Goal: Check status

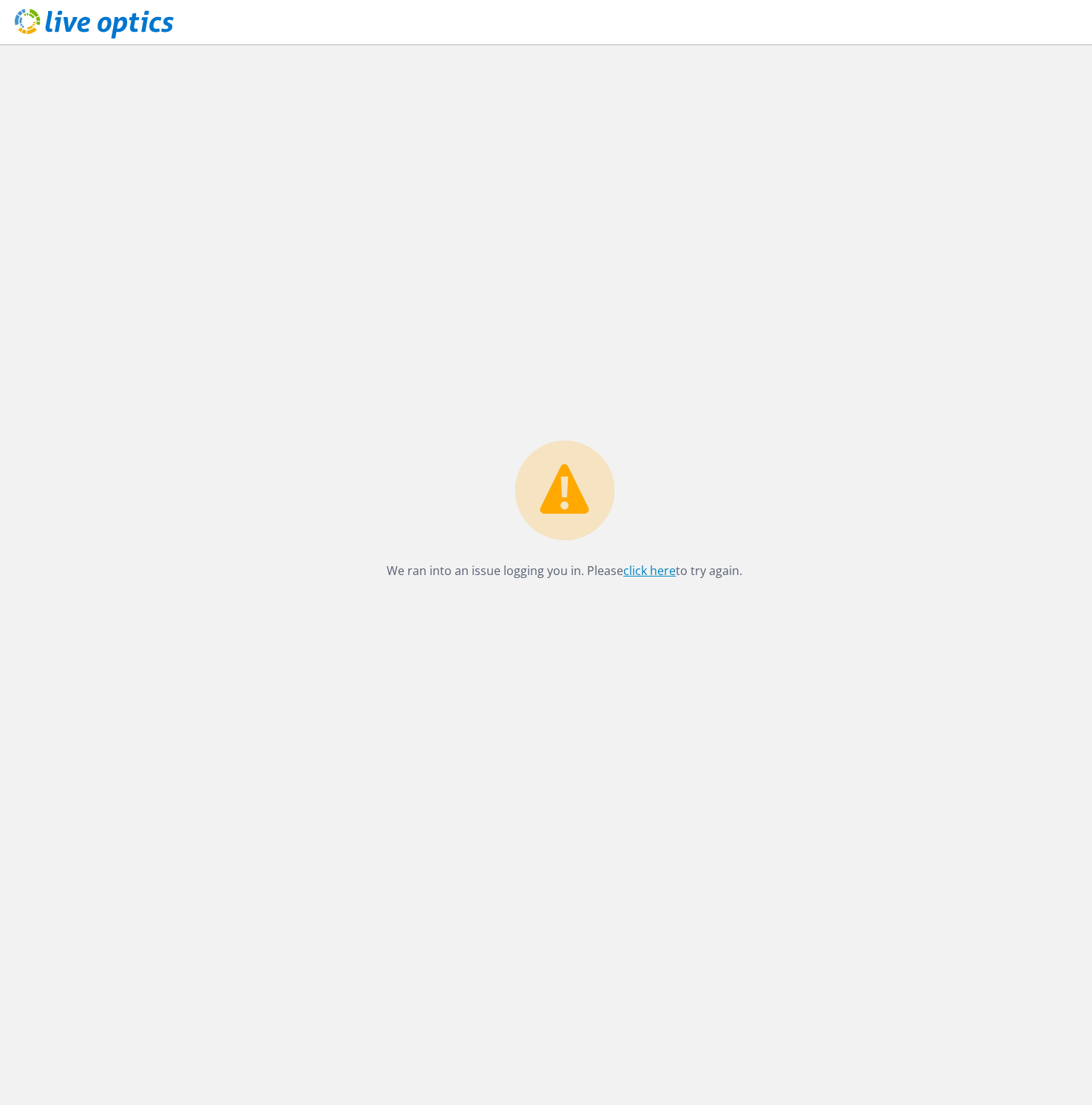
click at [665, 574] on link "click here" at bounding box center [649, 570] width 52 height 16
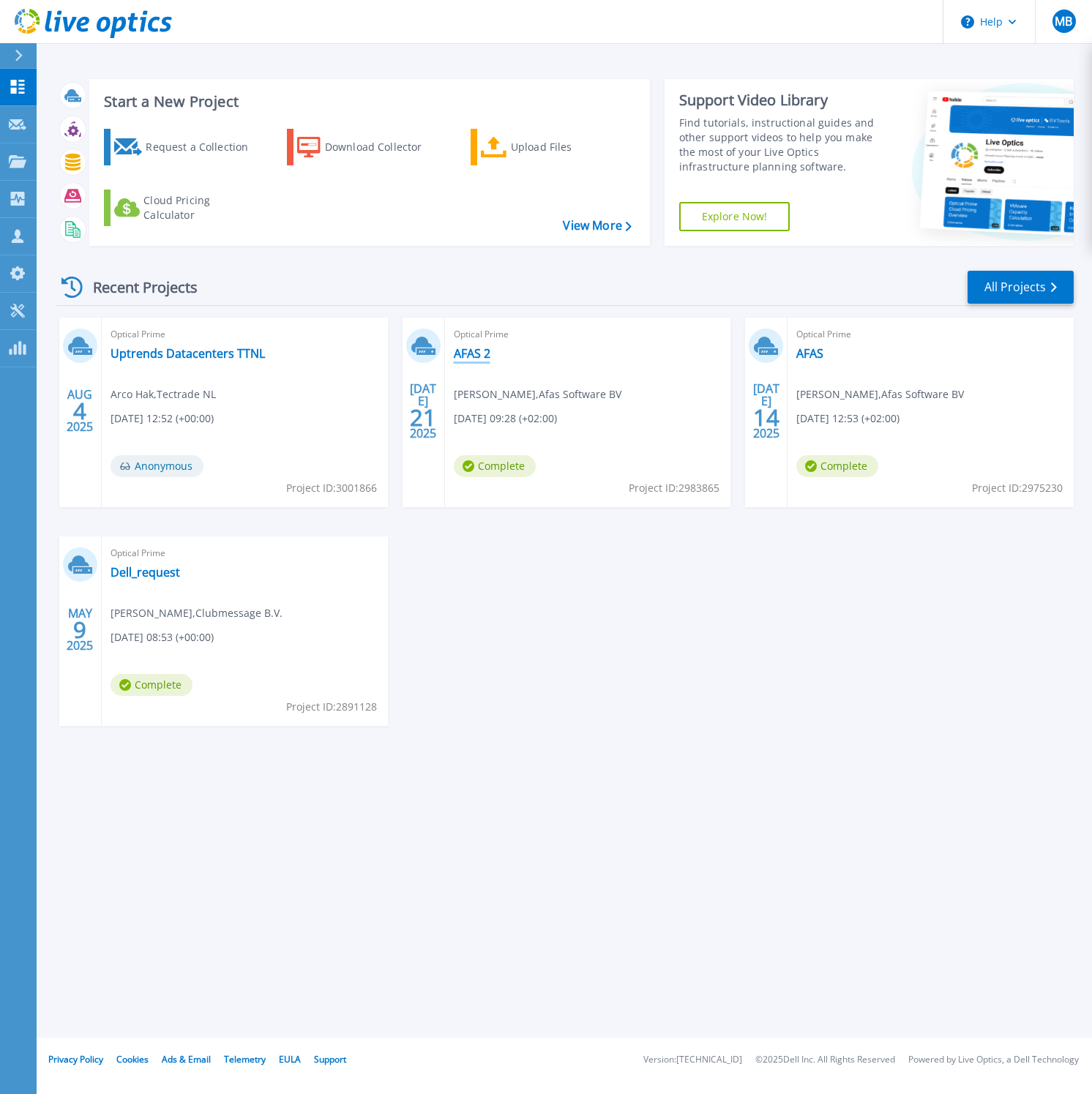
click at [484, 361] on link "AFAS 2" at bounding box center [472, 353] width 36 height 14
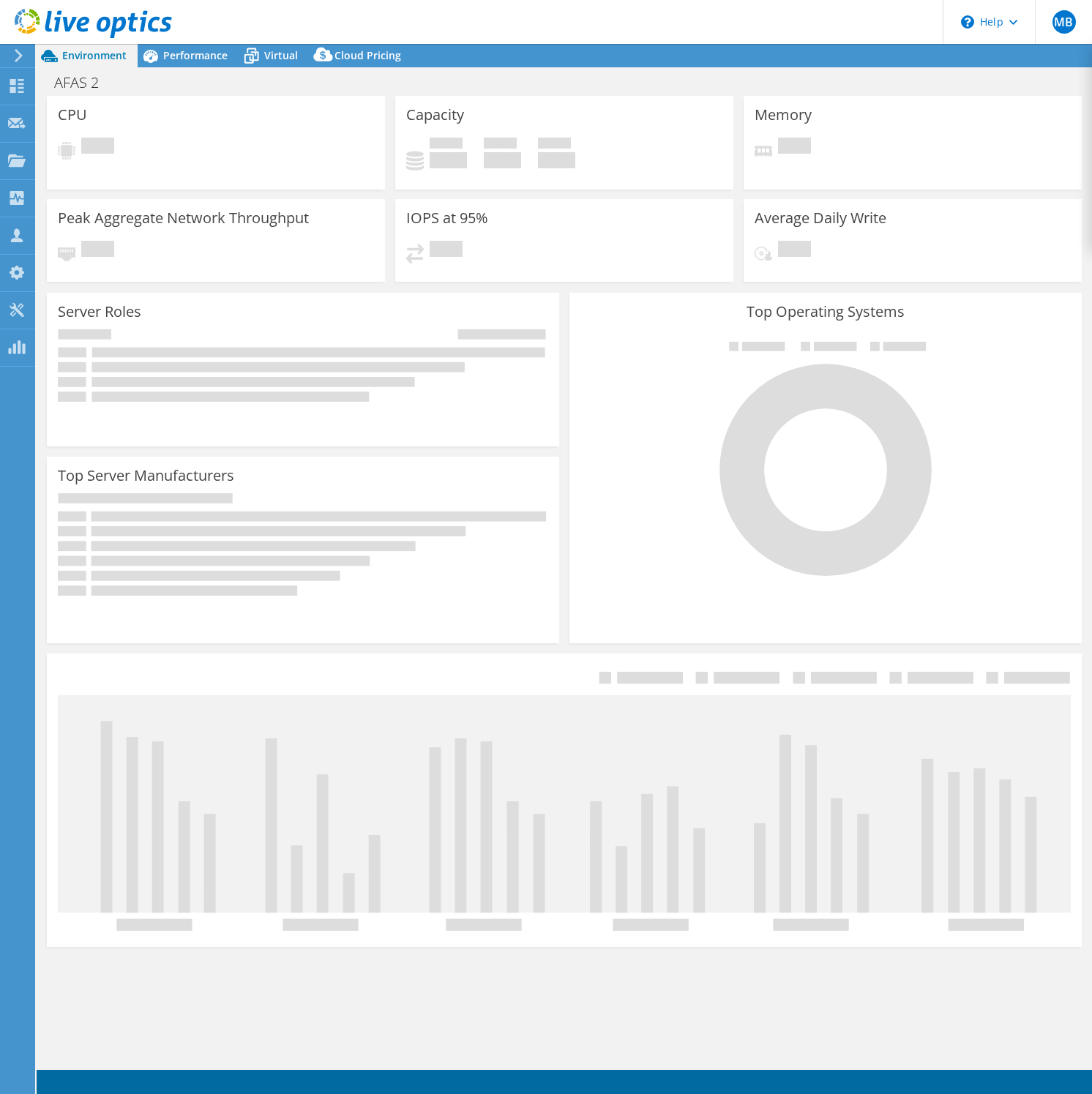
select select "USD"
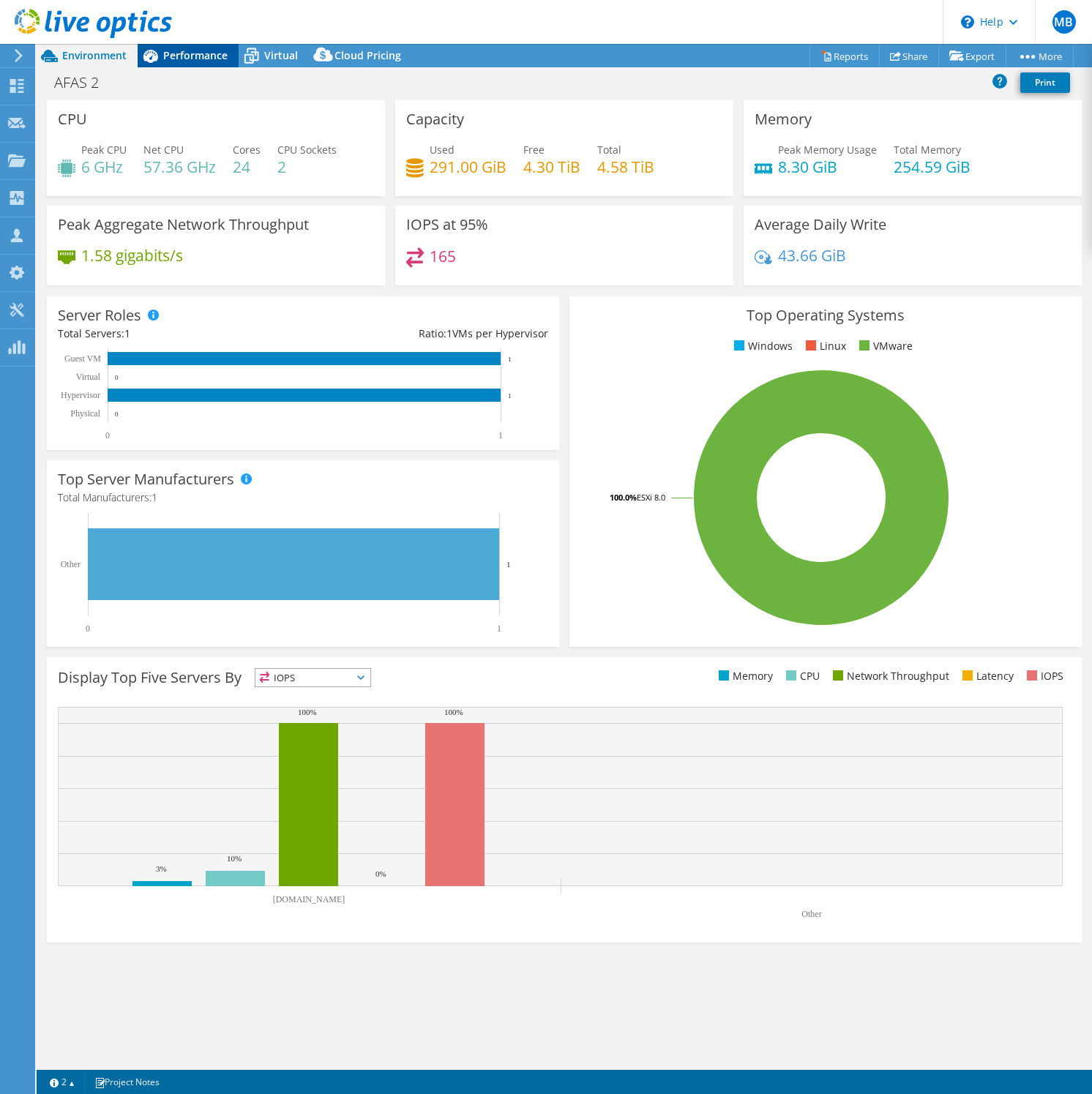
click at [217, 59] on span "Performance" at bounding box center [195, 55] width 64 height 13
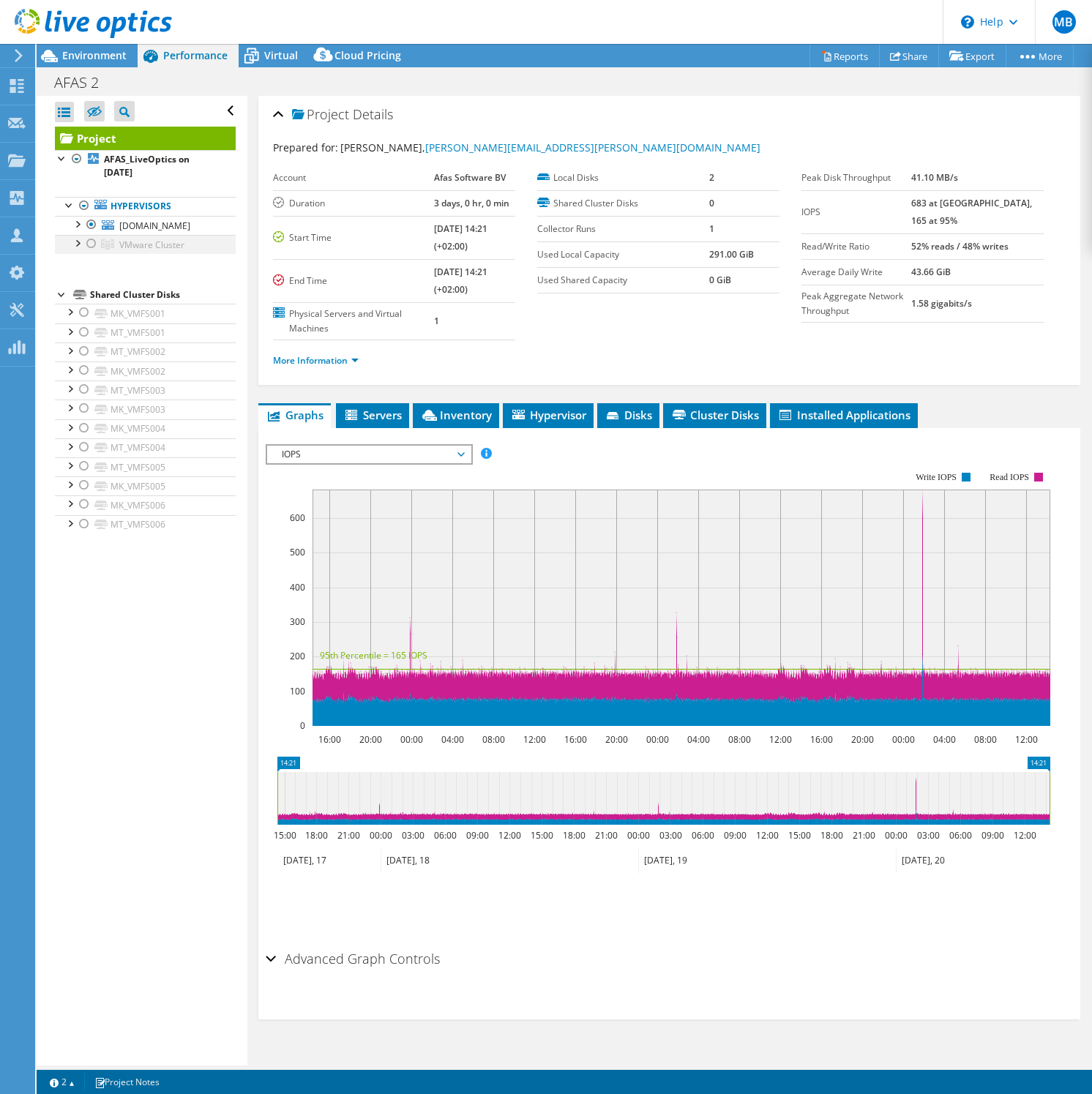
click at [94, 253] on div at bounding box center [91, 244] width 14 height 17
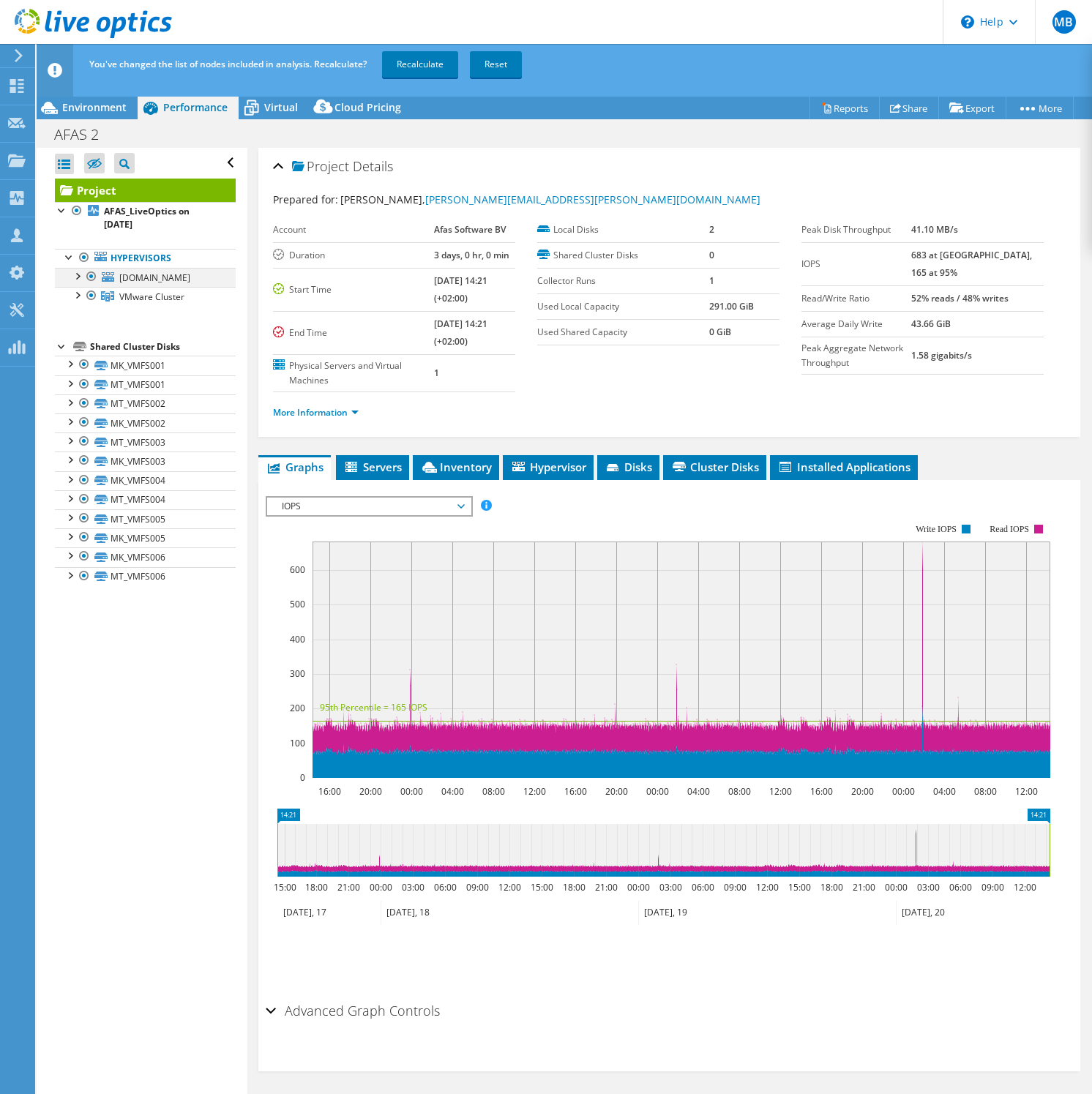
click at [89, 278] on div at bounding box center [91, 277] width 14 height 17
click at [440, 67] on link "Recalculate" at bounding box center [420, 63] width 76 height 26
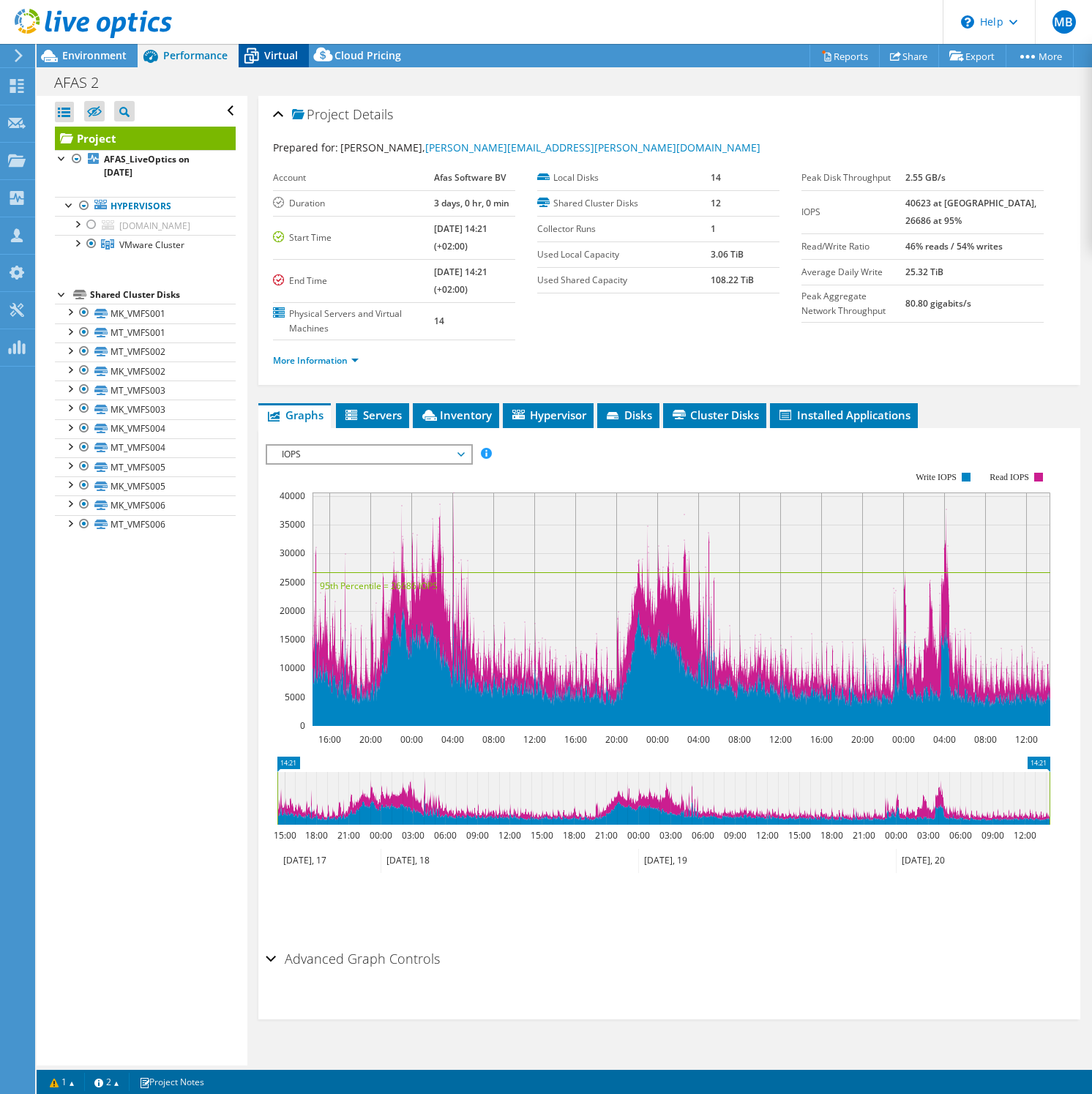
click at [255, 58] on icon at bounding box center [251, 56] width 26 height 26
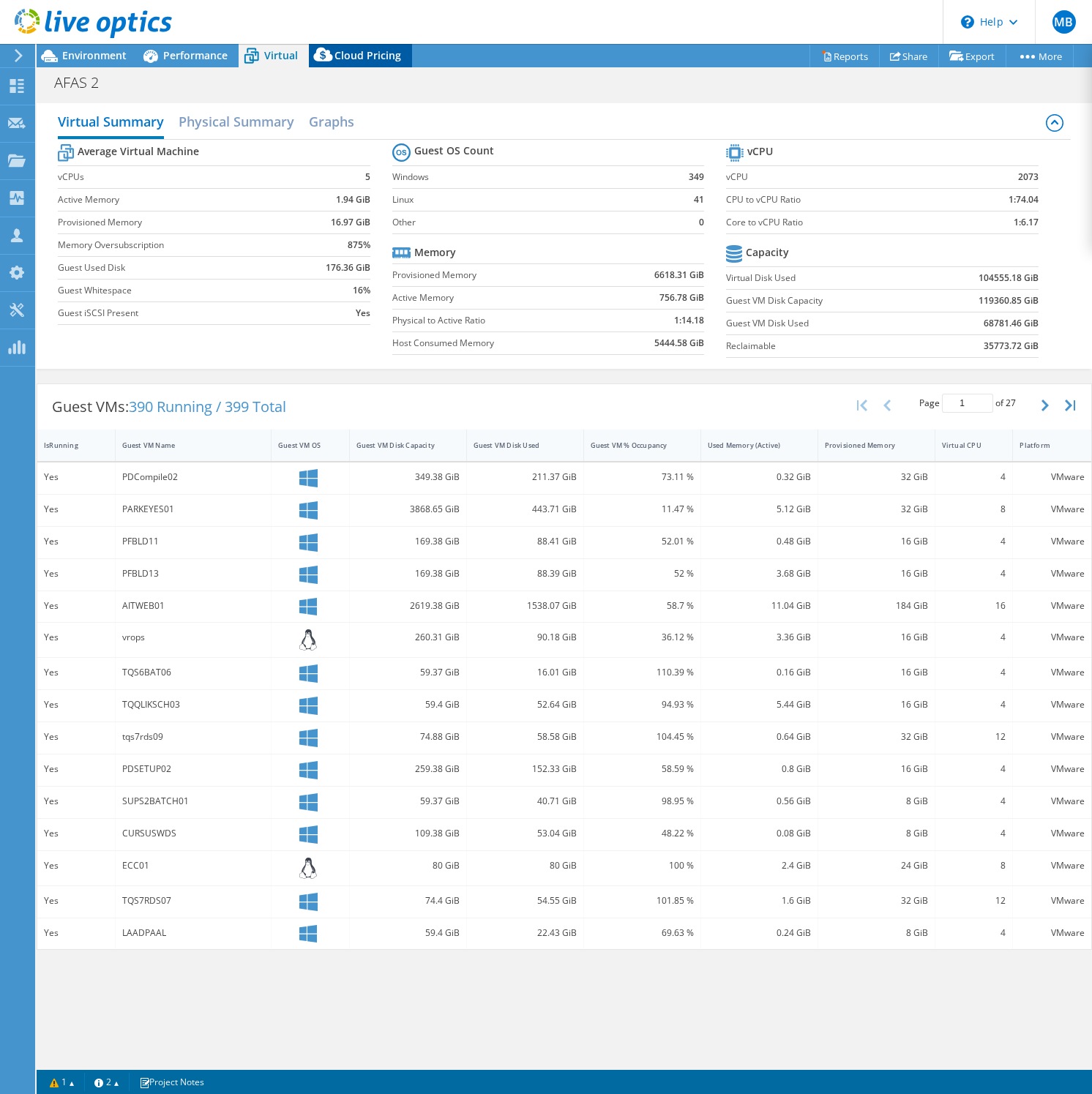
click at [339, 45] on div "Cloud Pricing" at bounding box center [360, 56] width 103 height 23
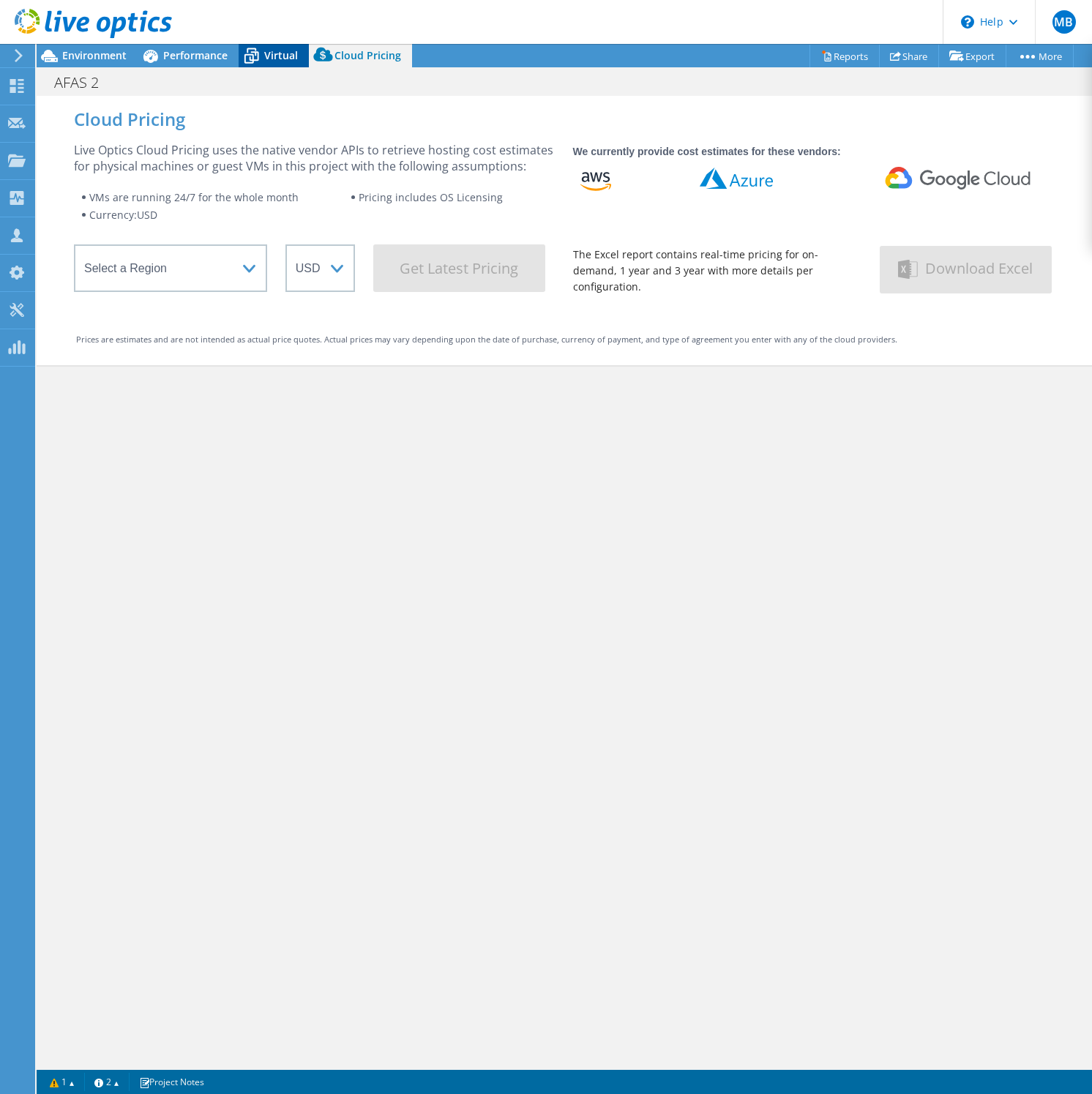
click at [283, 54] on span "Virtual" at bounding box center [280, 55] width 34 height 13
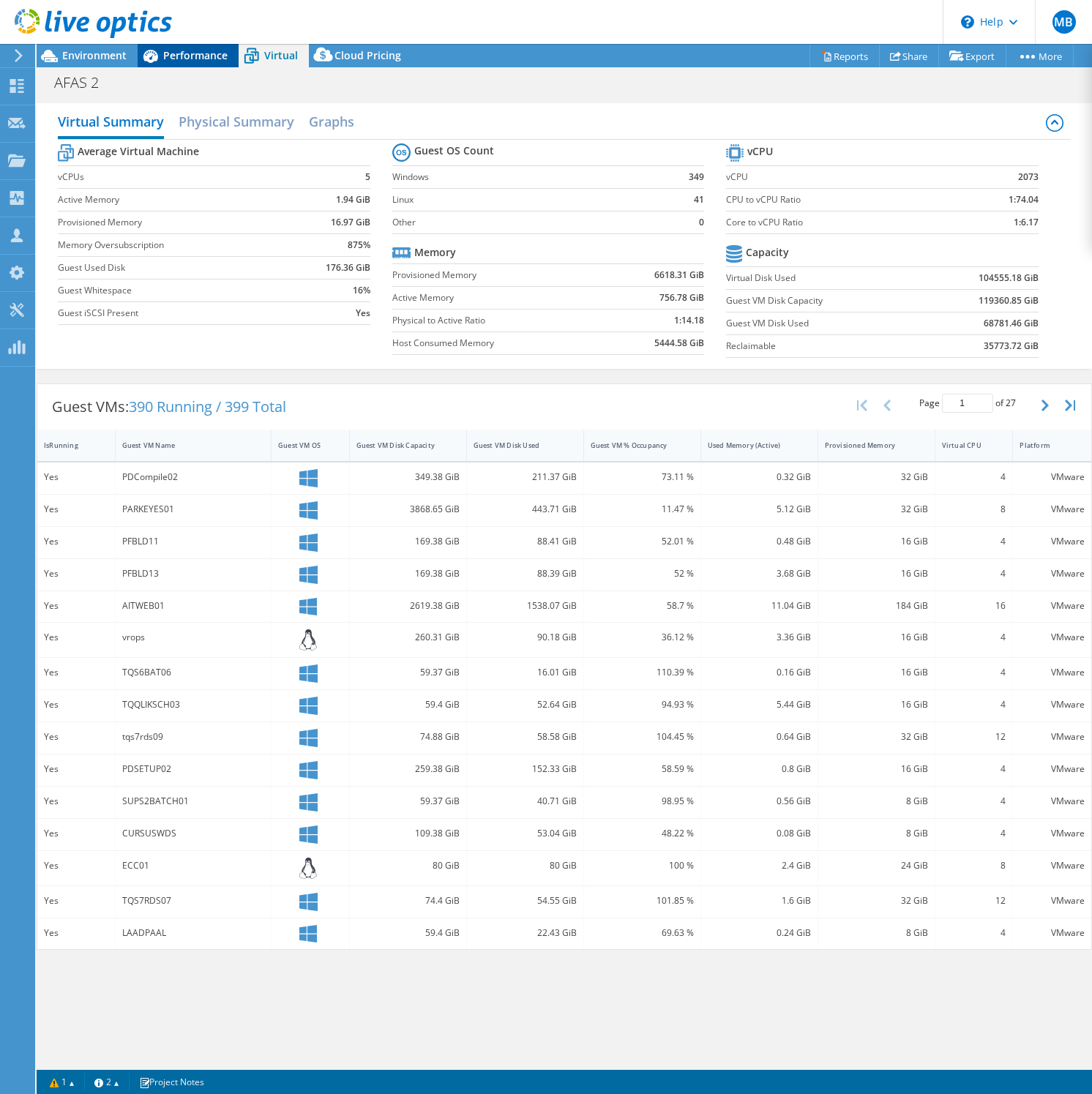
click at [226, 54] on span "Performance" at bounding box center [195, 55] width 64 height 13
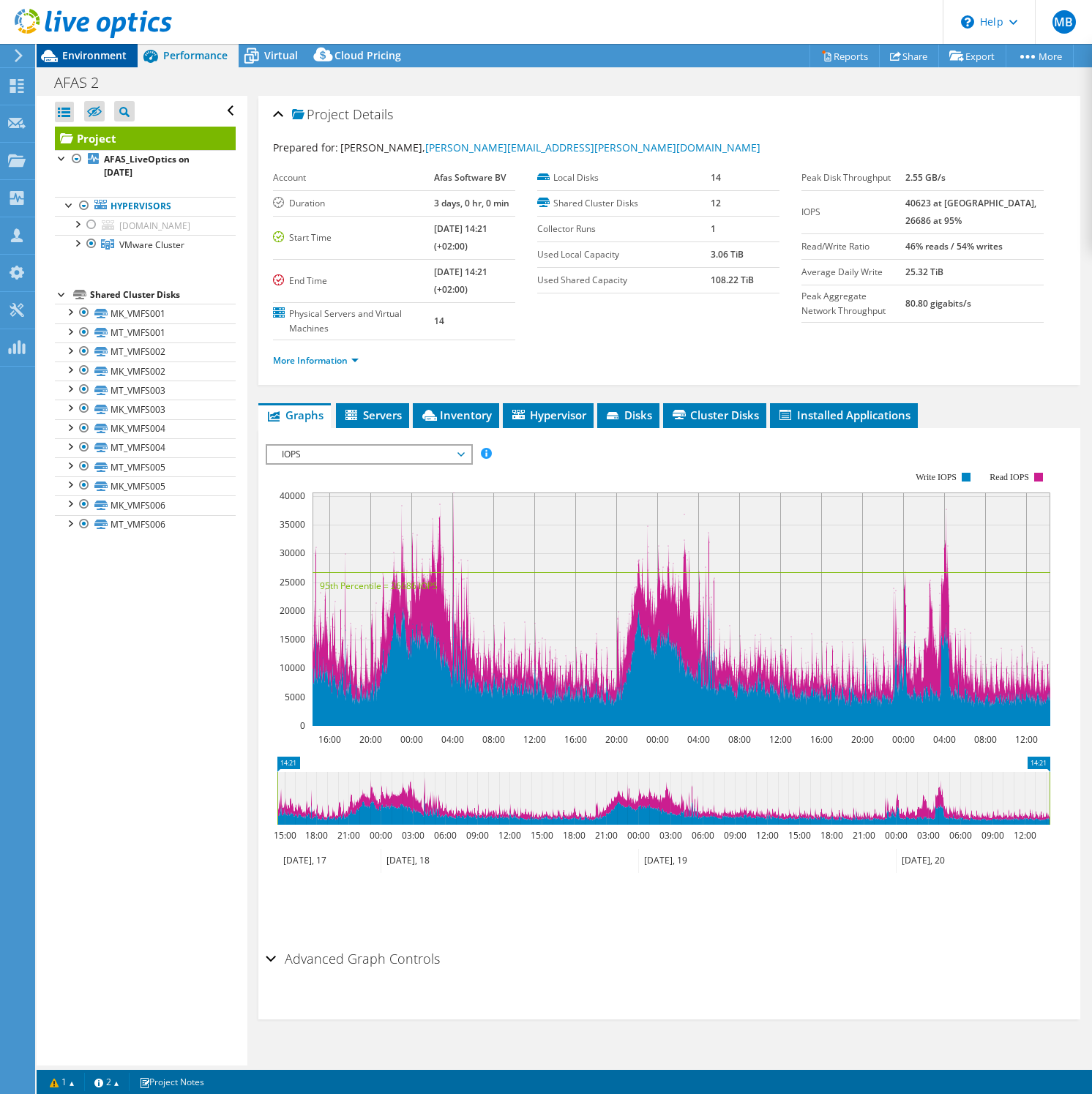
click at [100, 54] on span "Environment" at bounding box center [94, 55] width 64 height 13
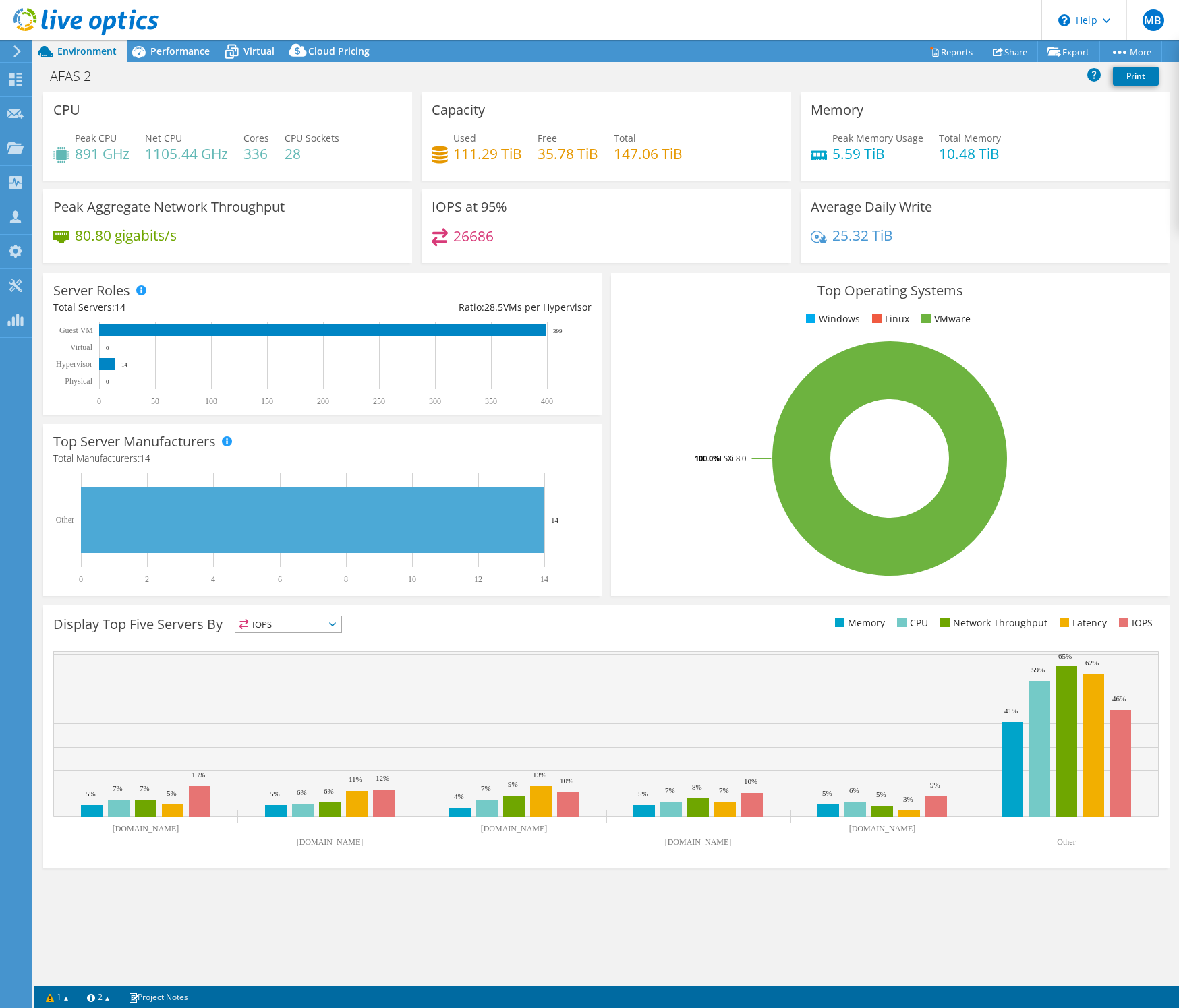
click at [400, 248] on div "80.80 gigabits/s" at bounding box center [227, 242] width 349 height 28
click at [238, 52] on icon at bounding box center [231, 51] width 24 height 24
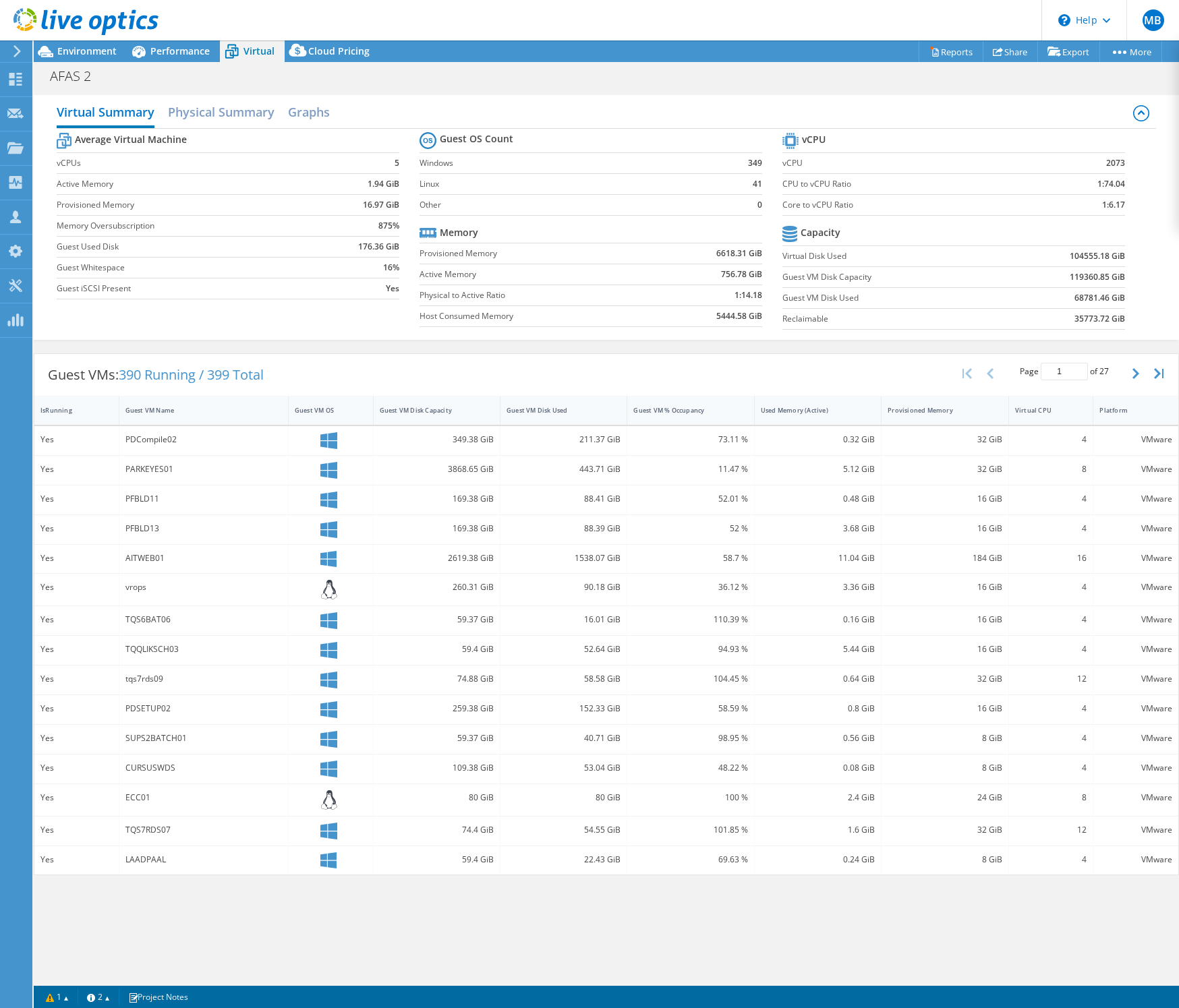
click at [656, 119] on div "Virtual Summary Physical Summary Graphs" at bounding box center [606, 113] width 1099 height 30
